Goal: Information Seeking & Learning: Learn about a topic

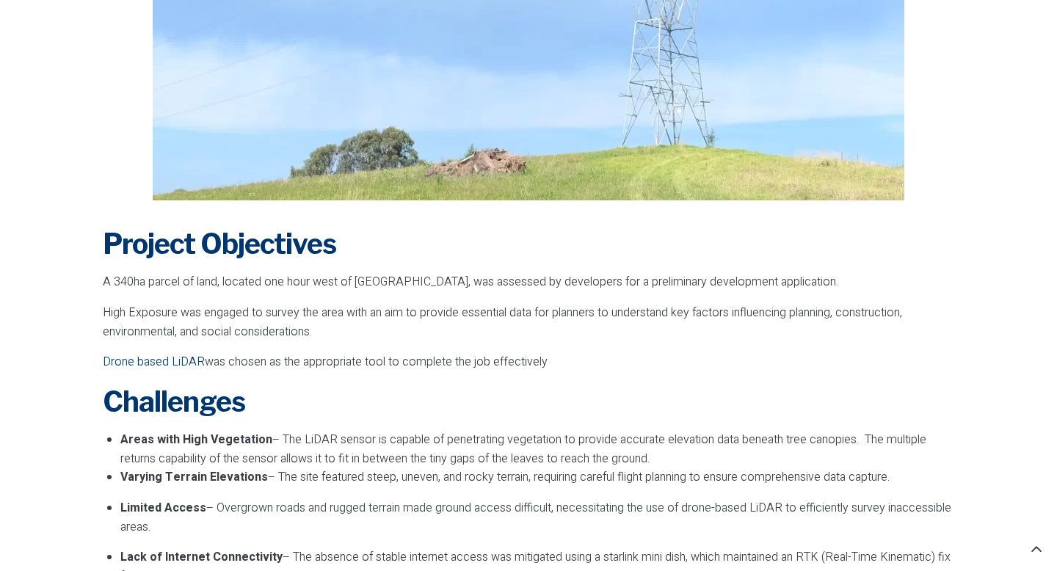
scroll to position [739, 0]
click at [609, 278] on span "A 340ha parcel of land, located one hour west of Sydney, was assessed by develo…" at bounding box center [471, 282] width 736 height 18
copy span "preliminary"
click at [469, 326] on p "High Exposure was engaged to survey the area with an aim to provide essential d…" at bounding box center [529, 322] width 852 height 37
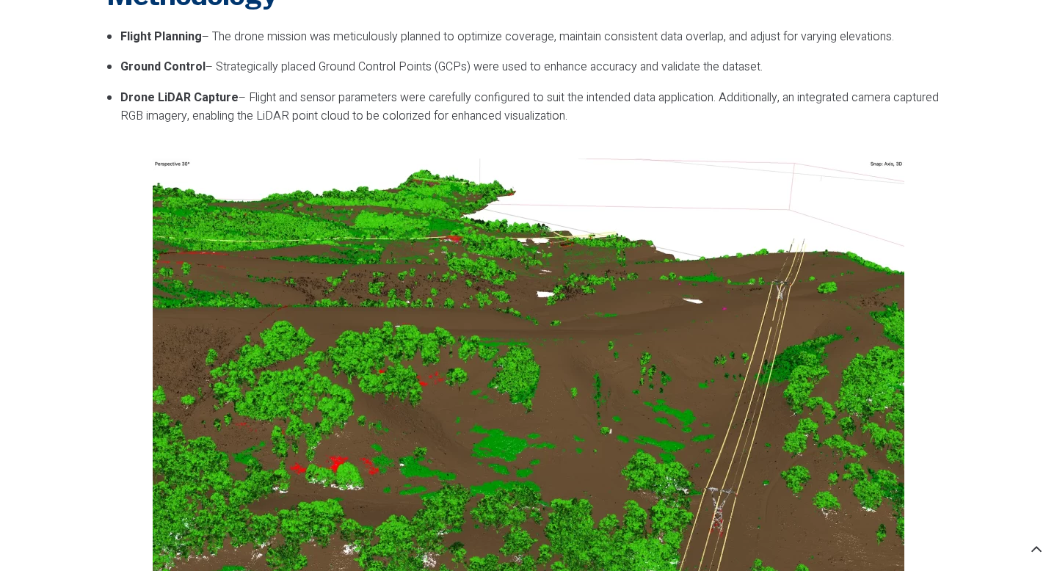
scroll to position [2005, 0]
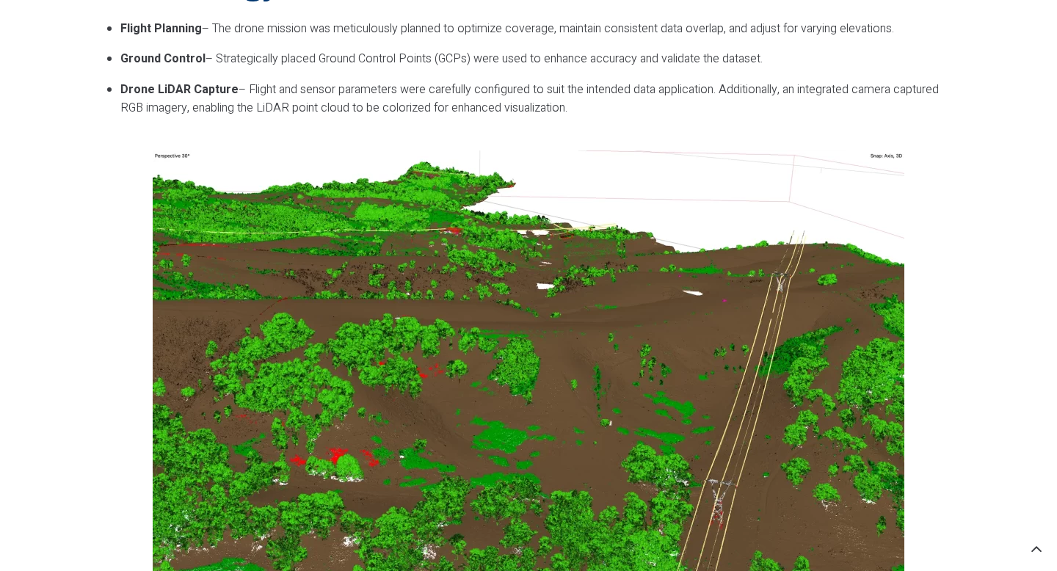
click at [960, 353] on div at bounding box center [528, 377] width 866 height 469
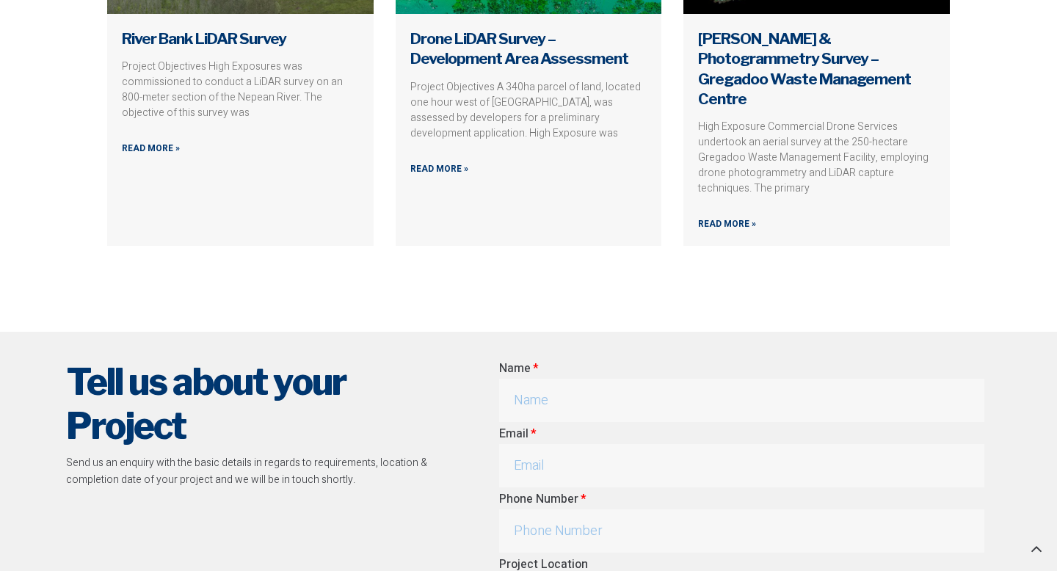
scroll to position [3495, 0]
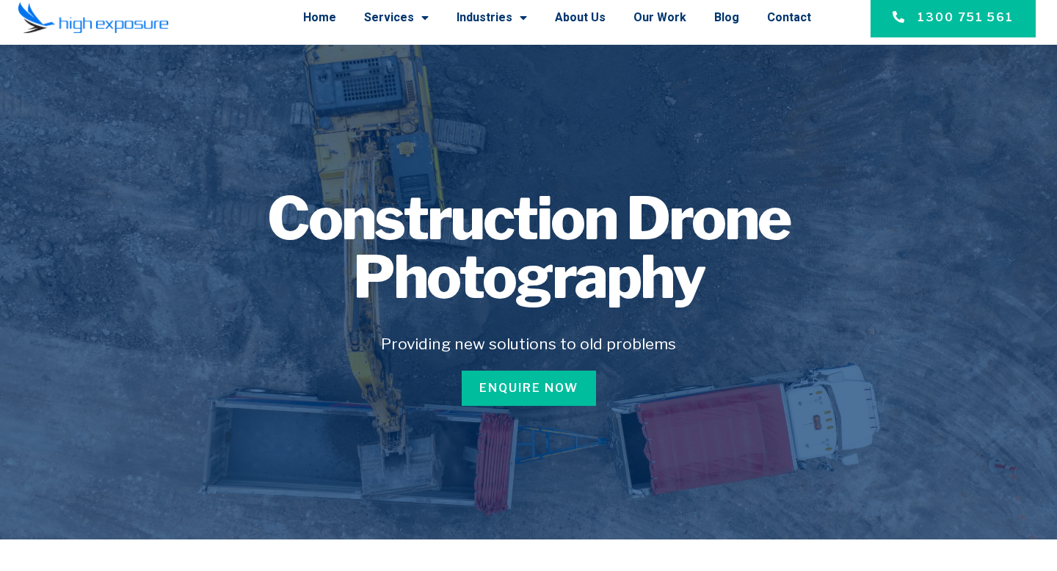
scroll to position [10, 0]
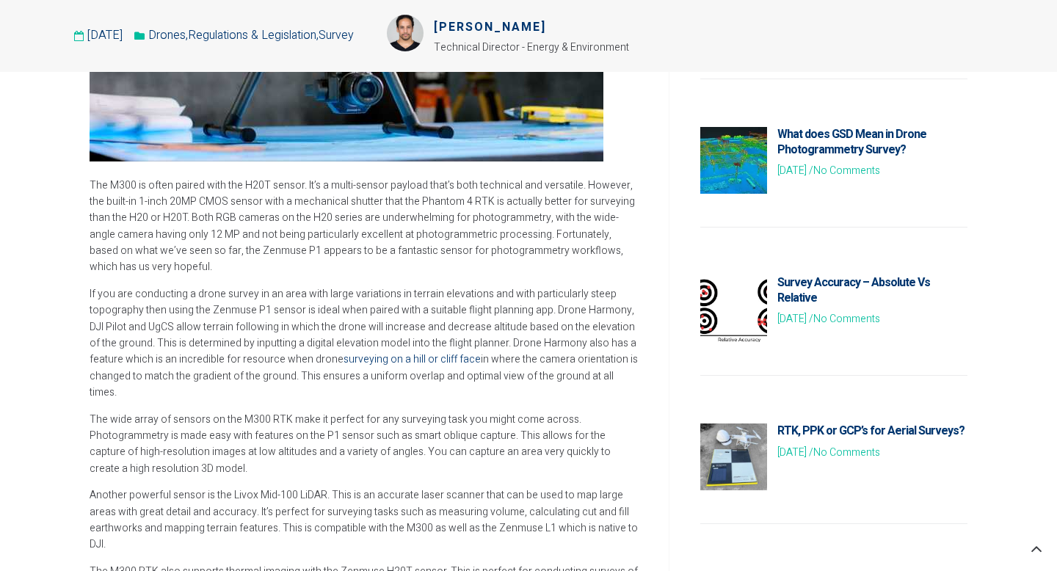
scroll to position [731, 0]
